Goal: Find specific page/section: Find specific page/section

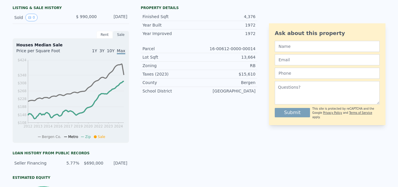
scroll to position [14, 0]
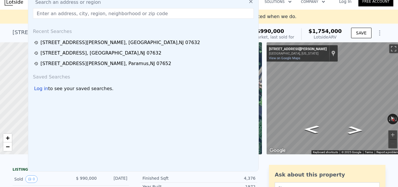
click at [148, 17] on input "text" at bounding box center [143, 13] width 221 height 10
paste input "[STREET_ADDRESS][PERSON_NAME]"
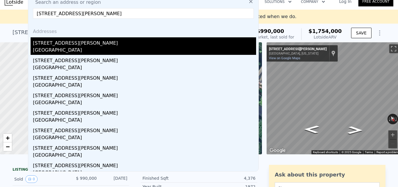
type input "[STREET_ADDRESS][PERSON_NAME]"
click at [148, 48] on div "[GEOGRAPHIC_DATA]" at bounding box center [144, 51] width 223 height 8
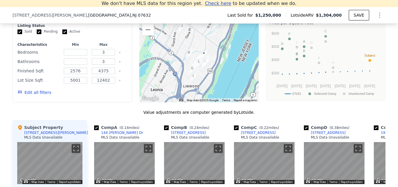
scroll to position [481, 0]
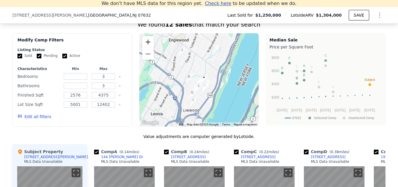
click at [150, 47] on button "Zoom in" at bounding box center [148, 42] width 12 height 12
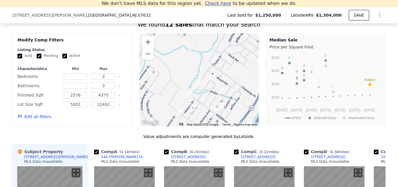
drag, startPoint x: 237, startPoint y: 103, endPoint x: 231, endPoint y: 100, distance: 6.6
click at [237, 102] on div at bounding box center [199, 79] width 120 height 93
click at [149, 47] on button "Zoom in" at bounding box center [148, 42] width 12 height 12
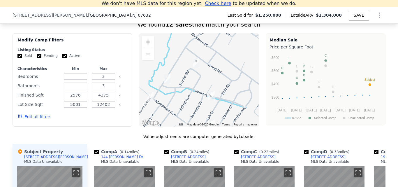
drag, startPoint x: 234, startPoint y: 86, endPoint x: 203, endPoint y: 73, distance: 33.7
click at [203, 73] on div at bounding box center [199, 79] width 120 height 93
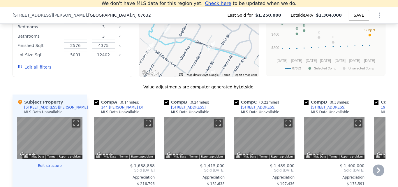
scroll to position [598, 0]
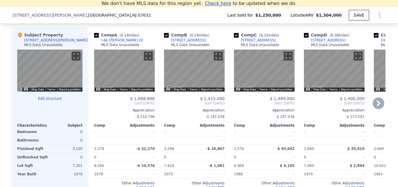
click at [373, 109] on icon at bounding box center [378, 103] width 12 height 12
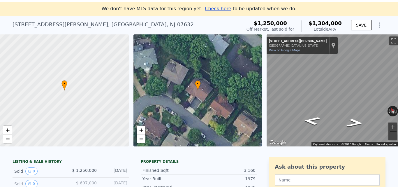
scroll to position [7, 0]
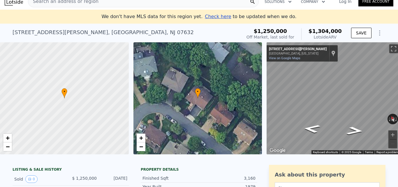
click at [117, 1] on div "Search an address or region" at bounding box center [143, 2] width 231 height 12
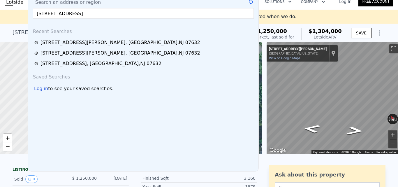
type input "[STREET_ADDRESS]"
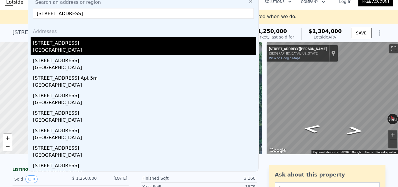
click at [99, 47] on div "[GEOGRAPHIC_DATA]" at bounding box center [144, 51] width 223 height 8
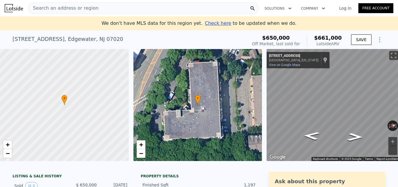
click at [110, 11] on div "Search an address or region" at bounding box center [143, 8] width 231 height 12
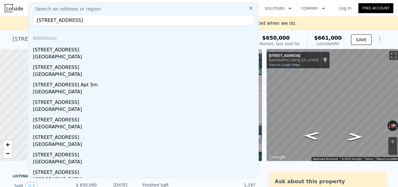
type input "[STREET_ADDRESS]"
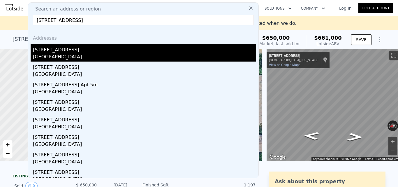
click at [114, 54] on div "[GEOGRAPHIC_DATA]" at bounding box center [144, 57] width 223 height 8
